Goal: Transaction & Acquisition: Purchase product/service

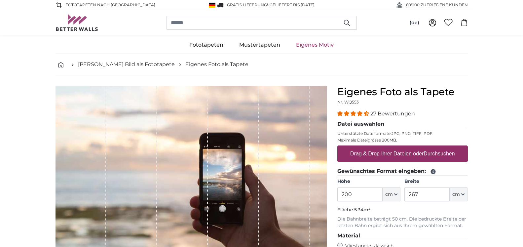
click at [435, 154] on u "Durchsuchen" at bounding box center [439, 154] width 31 height 6
click at [435, 147] on input "Drag & Drop Ihrer Dateien oder Durchsuchen" at bounding box center [403, 146] width 131 height 2
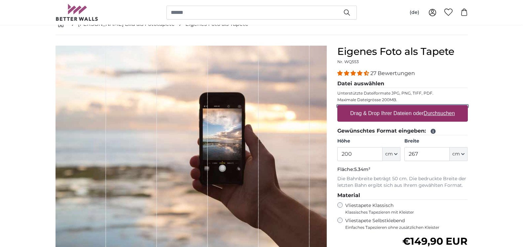
scroll to position [74, 0]
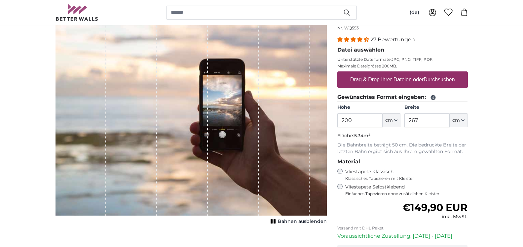
click at [377, 79] on label "Drag & Drop Ihrer Dateien oder Durchsuchen" at bounding box center [403, 79] width 110 height 13
click at [377, 73] on input "Drag & Drop Ihrer Dateien oder Durchsuchen" at bounding box center [403, 72] width 131 height 2
click at [439, 80] on u "Durchsuchen" at bounding box center [439, 80] width 31 height 6
click at [439, 73] on input "Drag & Drop Ihrer Dateien oder Durchsuchen" at bounding box center [403, 72] width 131 height 2
type input "**********"
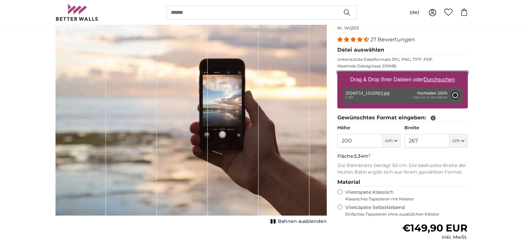
type input "266"
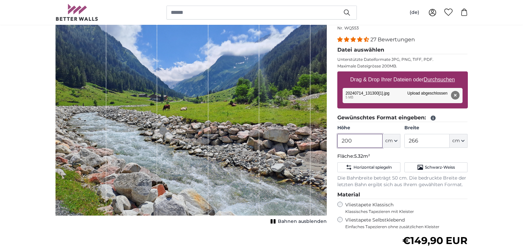
drag, startPoint x: 347, startPoint y: 139, endPoint x: 324, endPoint y: 137, distance: 23.2
click at [338, 137] on input "200" at bounding box center [360, 141] width 45 height 14
type input "2"
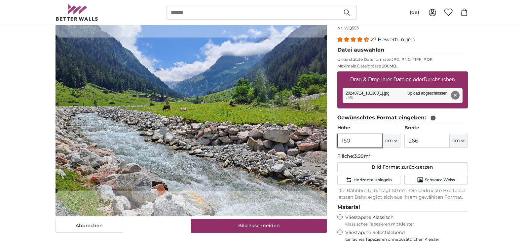
type input "150"
type input "200"
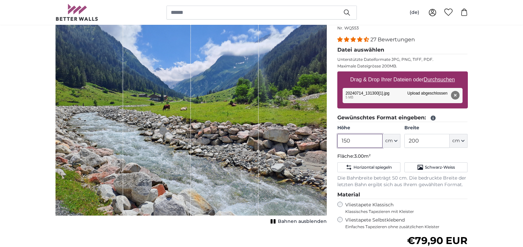
drag, startPoint x: 355, startPoint y: 139, endPoint x: 332, endPoint y: 139, distance: 23.1
click at [338, 139] on input "150" at bounding box center [360, 141] width 45 height 14
type input "125"
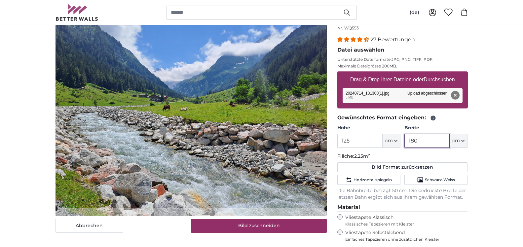
type input "180"
drag, startPoint x: 354, startPoint y: 140, endPoint x: 337, endPoint y: 137, distance: 17.4
click at [338, 137] on input "125" at bounding box center [360, 141] width 45 height 14
type input "100"
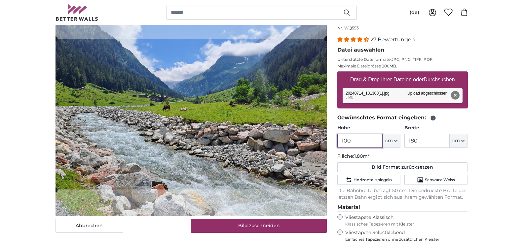
drag, startPoint x: 354, startPoint y: 142, endPoint x: 331, endPoint y: 138, distance: 23.2
click at [338, 138] on input "100" at bounding box center [360, 141] width 45 height 14
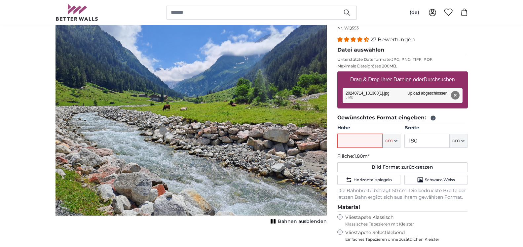
click at [345, 141] on input "Höhe" at bounding box center [360, 141] width 45 height 14
type input "150"
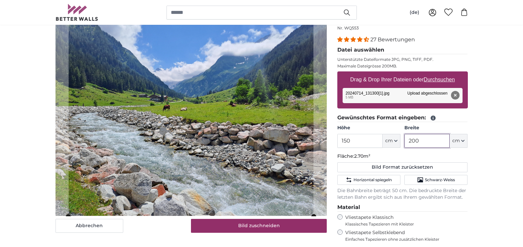
type input "200"
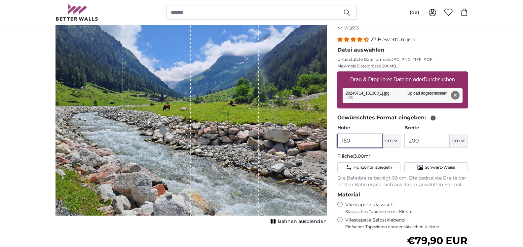
drag, startPoint x: 358, startPoint y: 143, endPoint x: 321, endPoint y: 136, distance: 37.4
click at [338, 136] on input "150" at bounding box center [360, 141] width 45 height 14
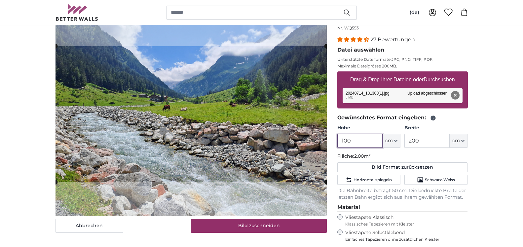
type input "100"
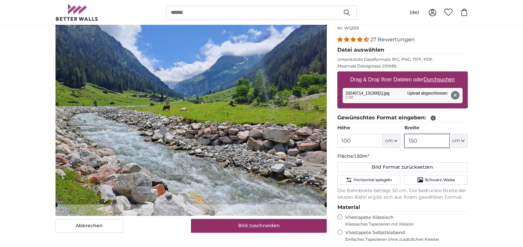
drag, startPoint x: 429, startPoint y: 138, endPoint x: 395, endPoint y: 139, distance: 34.1
click at [405, 139] on input "150" at bounding box center [427, 141] width 45 height 14
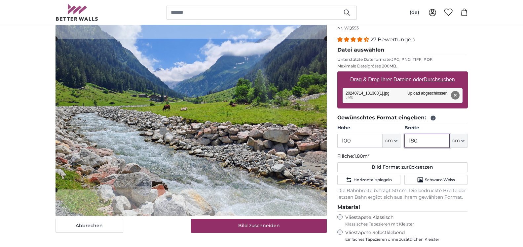
type input "180"
drag, startPoint x: 347, startPoint y: 140, endPoint x: 327, endPoint y: 138, distance: 19.6
click at [338, 138] on input "100" at bounding box center [360, 141] width 45 height 14
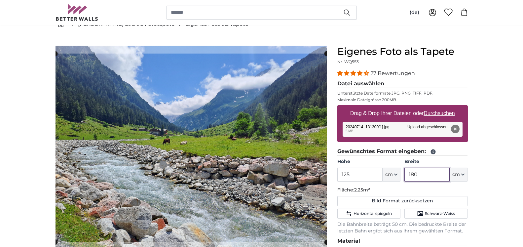
scroll to position [74, 0]
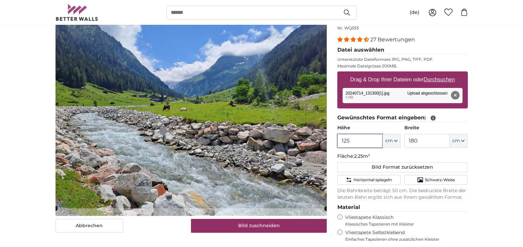
drag, startPoint x: 354, startPoint y: 143, endPoint x: 343, endPoint y: 141, distance: 12.1
click at [343, 141] on input "125" at bounding box center [360, 141] width 45 height 14
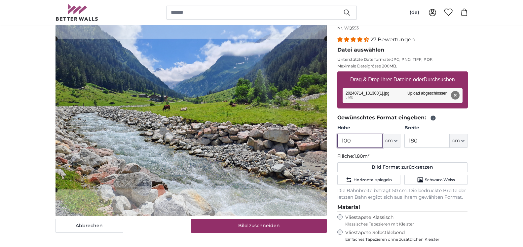
type input "100"
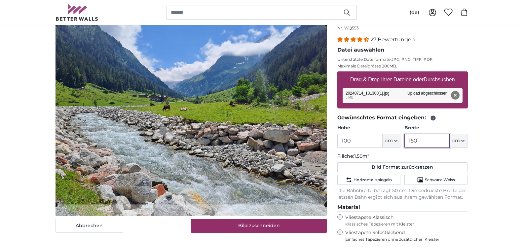
drag, startPoint x: 422, startPoint y: 141, endPoint x: 390, endPoint y: 137, distance: 31.6
click at [405, 137] on input "150" at bounding box center [427, 141] width 45 height 14
type input "160"
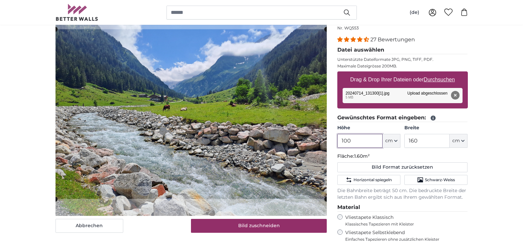
drag, startPoint x: 355, startPoint y: 141, endPoint x: 332, endPoint y: 141, distance: 23.2
click at [338, 141] on input "100" at bounding box center [360, 141] width 45 height 14
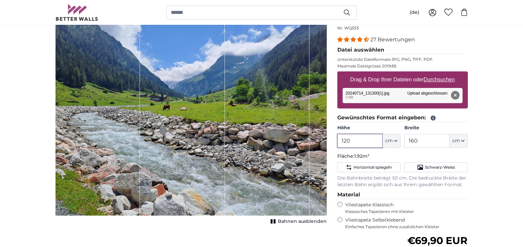
type input "120"
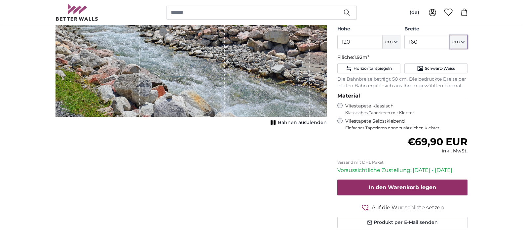
scroll to position [209, 0]
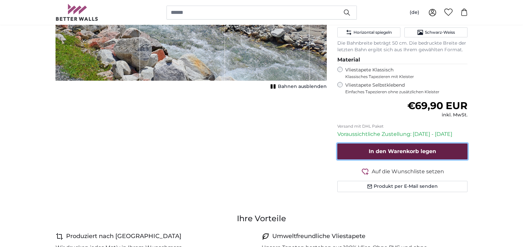
click at [411, 150] on span "In den Warenkorb legen" at bounding box center [402, 151] width 67 height 6
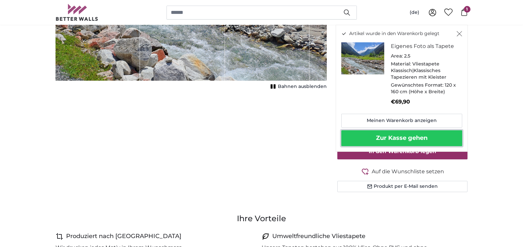
click at [400, 138] on button "Zur Kasse gehen" at bounding box center [402, 138] width 121 height 16
